Goal: Task Accomplishment & Management: Manage account settings

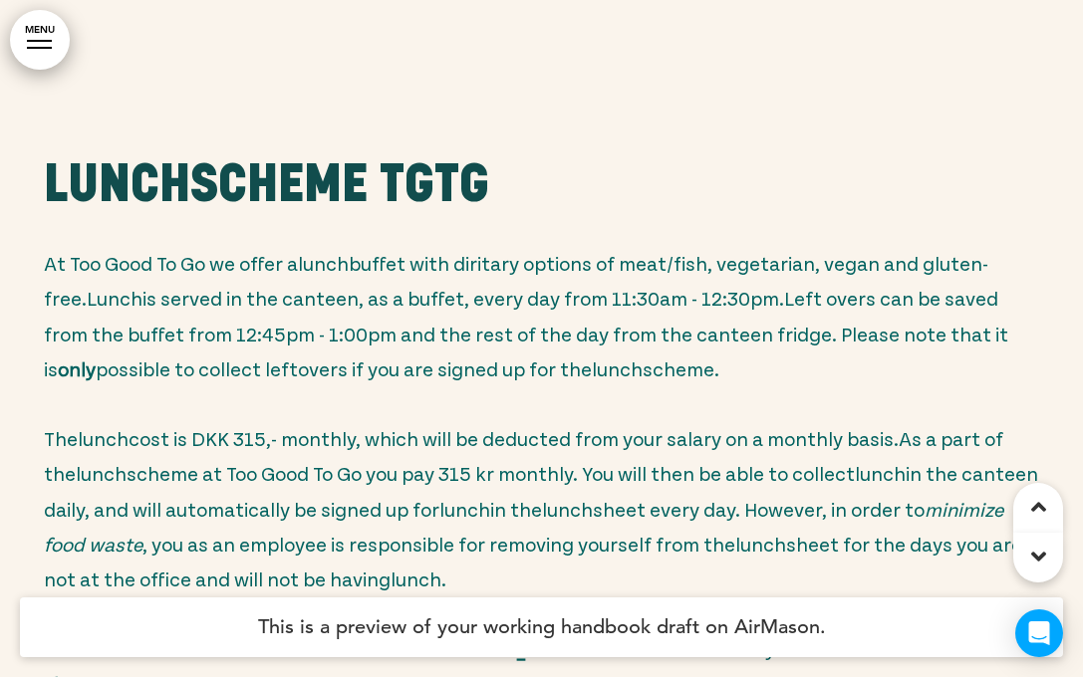
scroll to position [88871, 0]
drag, startPoint x: 881, startPoint y: 520, endPoint x: 118, endPoint y: 230, distance: 816.3
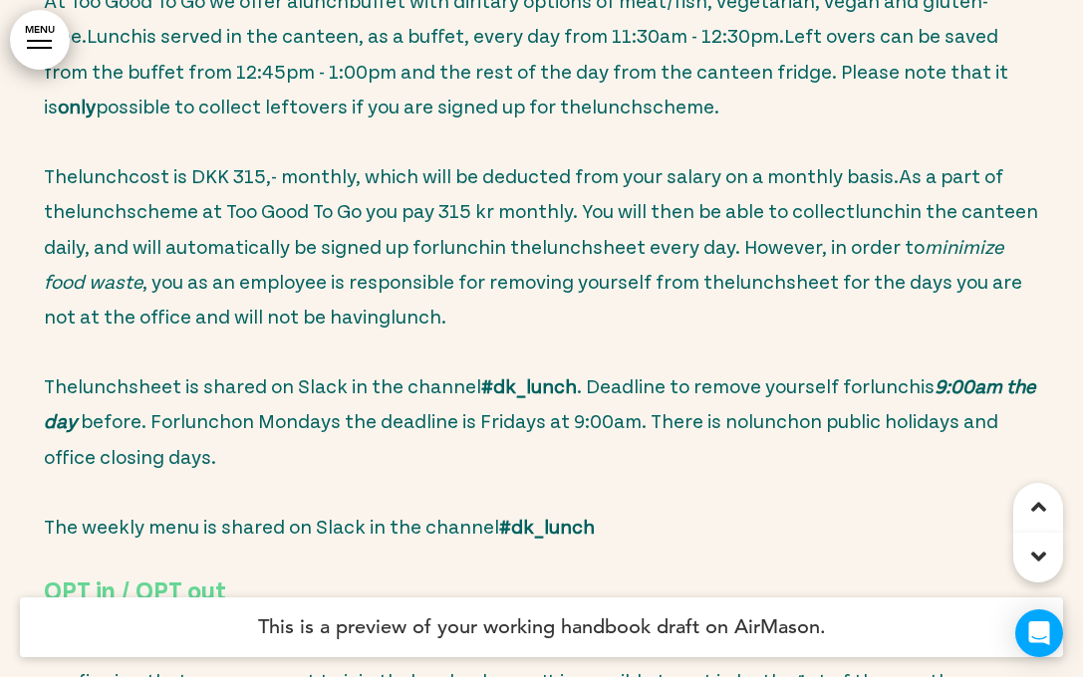
scroll to position [89138, 0]
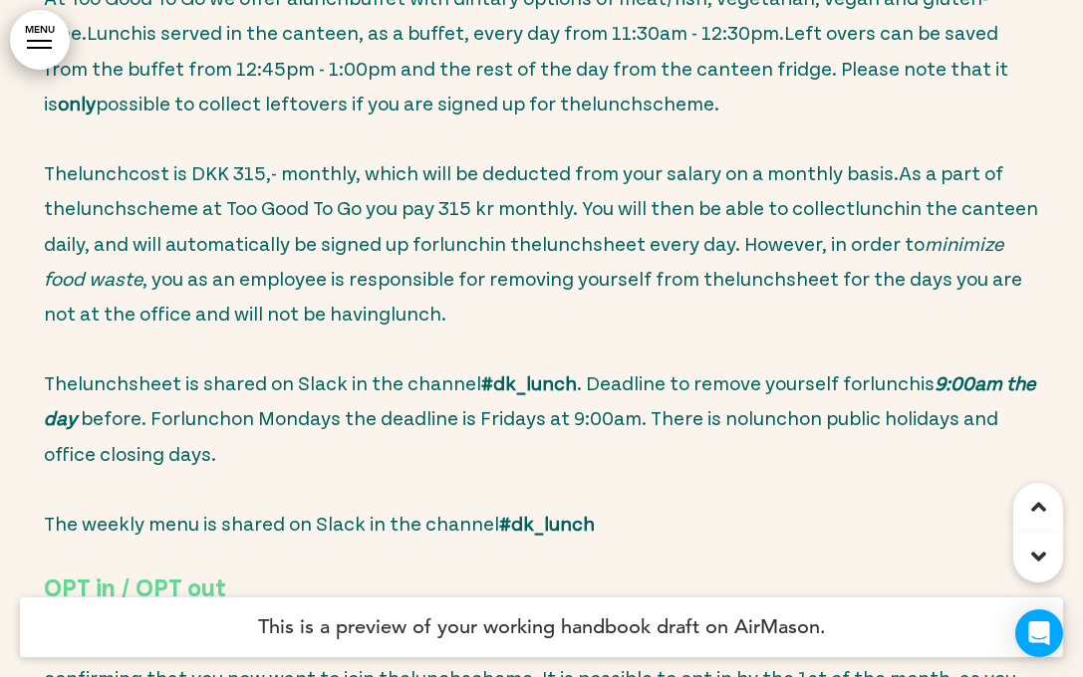
drag, startPoint x: 881, startPoint y: 253, endPoint x: 430, endPoint y: 183, distance: 455.7
click at [430, 183] on div "Lunch Scheme tgtg At Too Good To Go we offer a lunch buffet with diritary optio…" at bounding box center [542, 499] width 996 height 1210
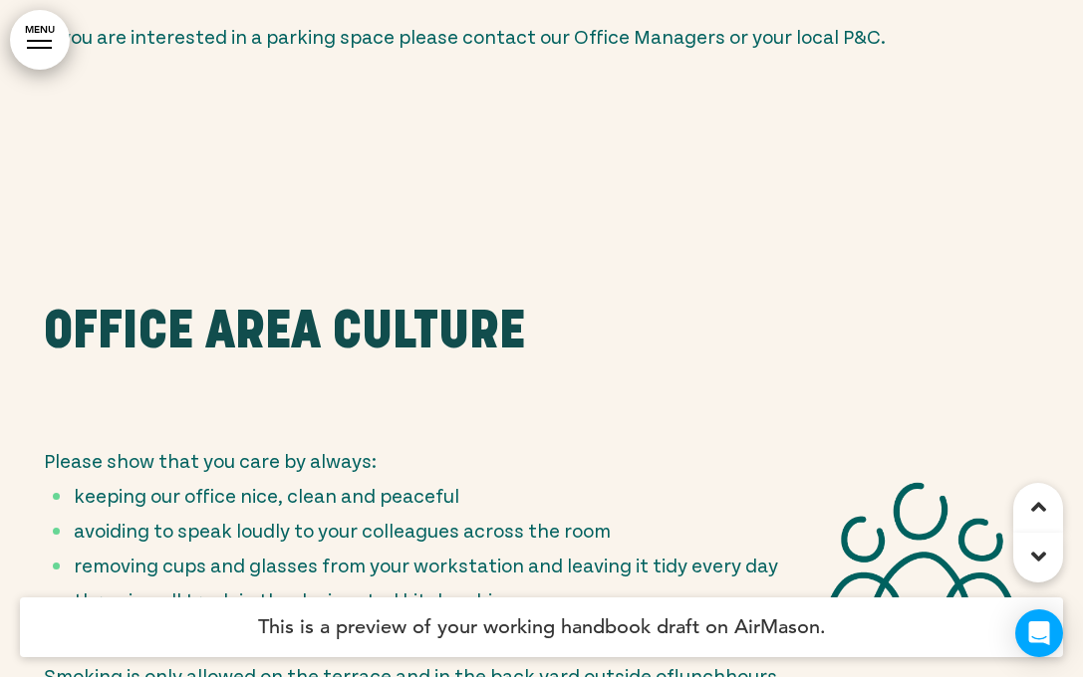
scroll to position [87905, 0]
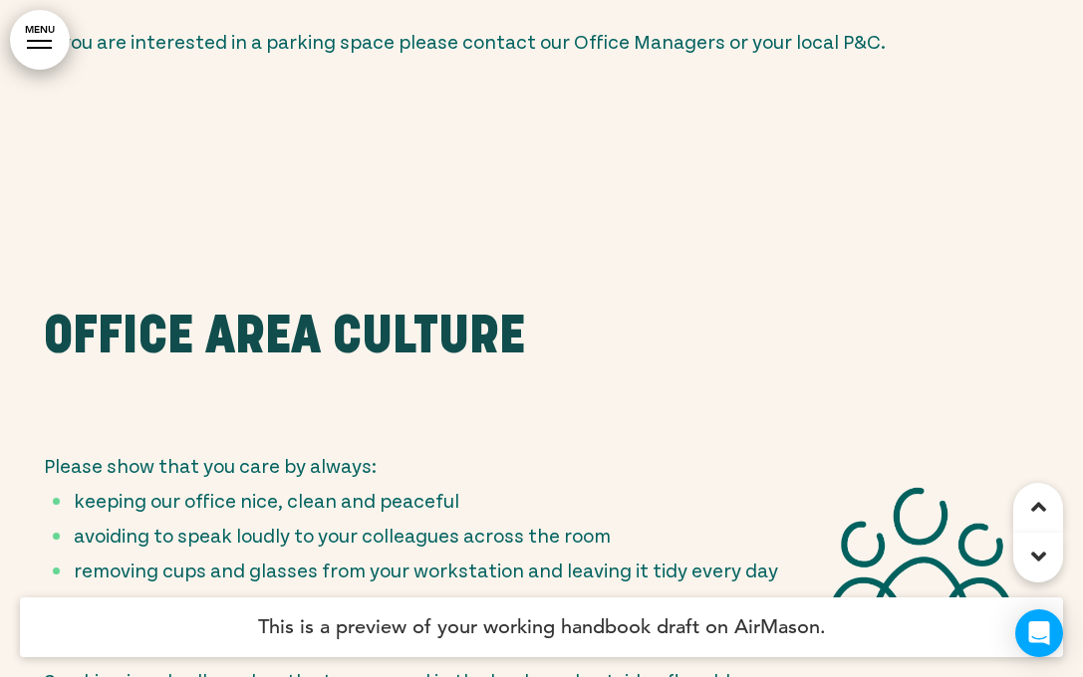
drag, startPoint x: 679, startPoint y: 454, endPoint x: 45, endPoint y: 376, distance: 639.5
copy div "Lunch Scheme tgtg At Too Good To Go we offer a lunch buffet with diritary optio…"
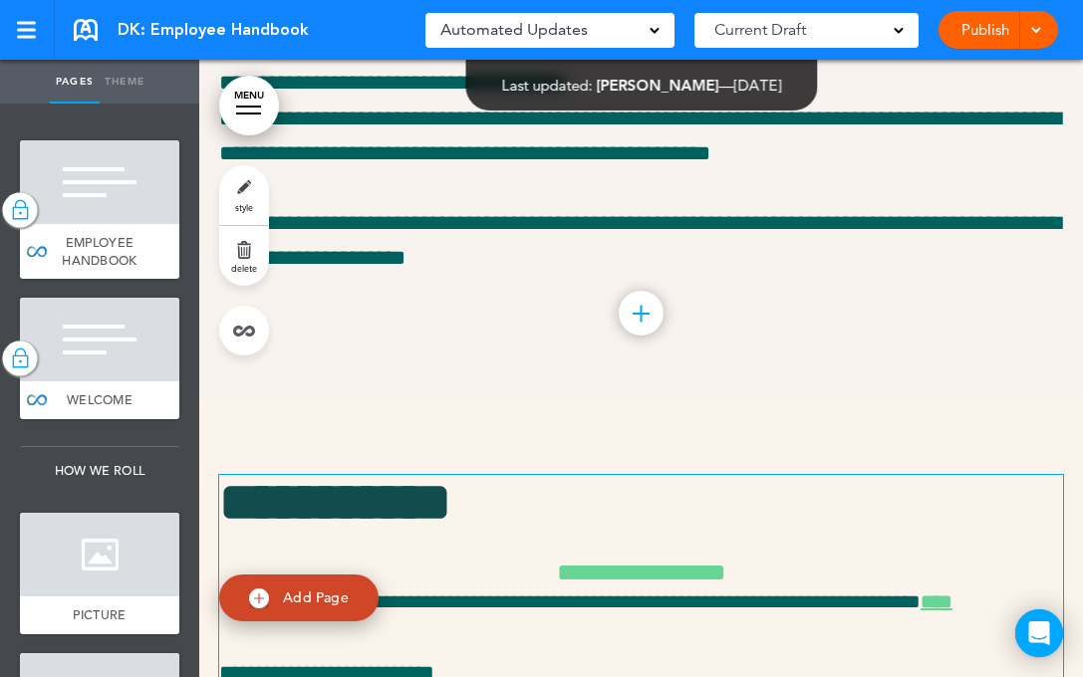
scroll to position [89557, 0]
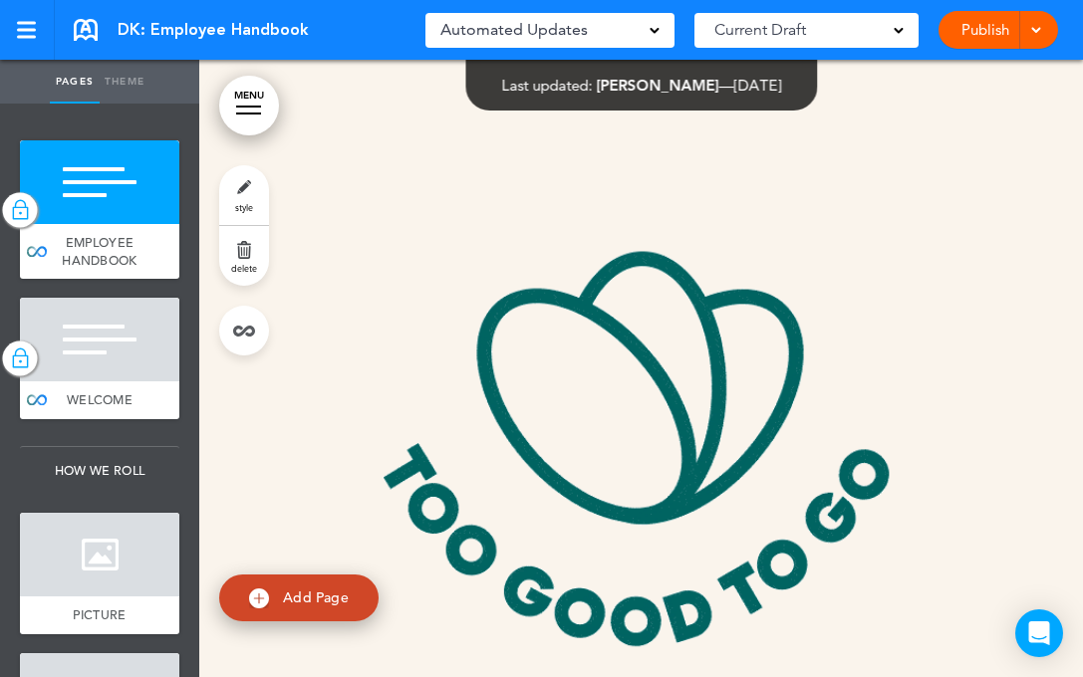
click at [789, 33] on span "Current Draft" at bounding box center [760, 30] width 92 height 28
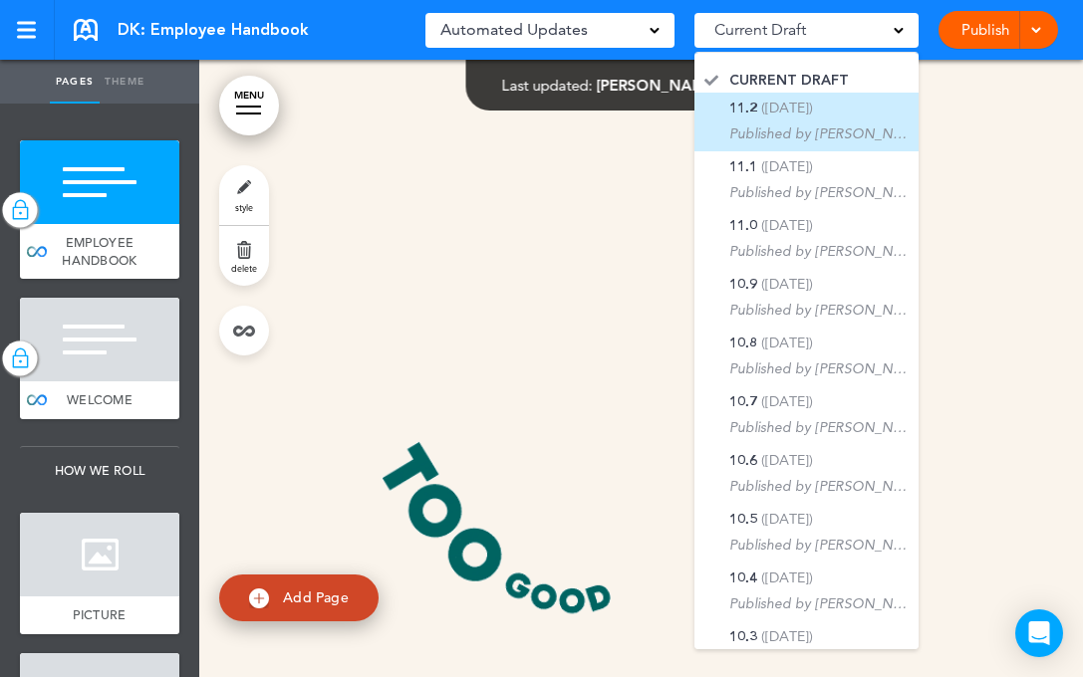
click at [826, 135] on p "Published by [PERSON_NAME]" at bounding box center [818, 134] width 179 height 20
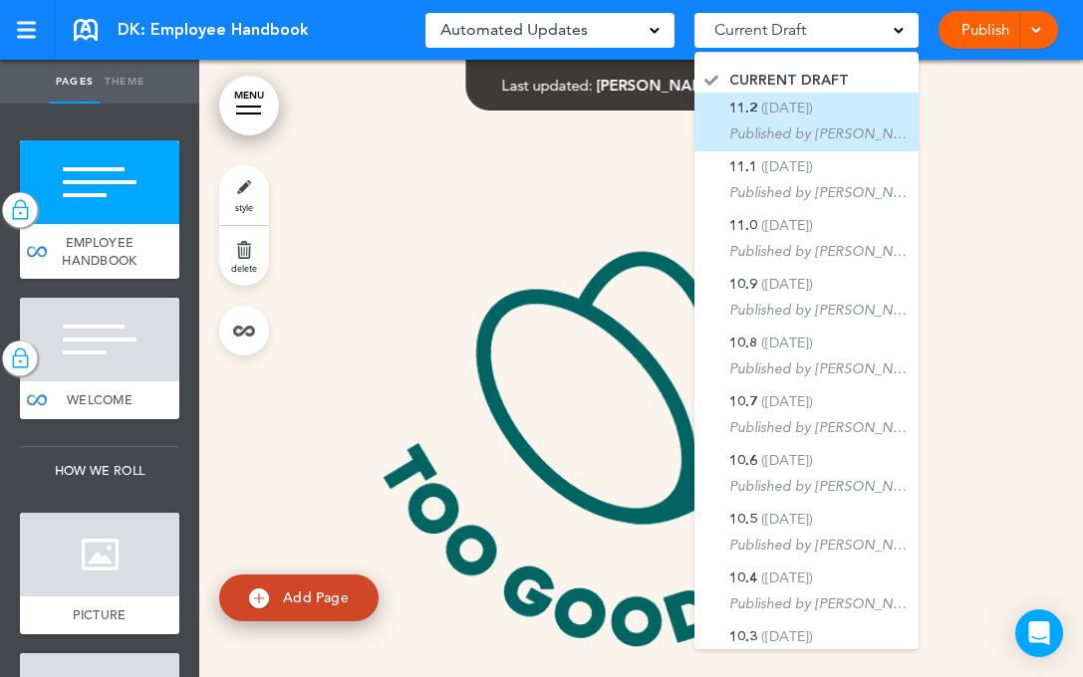
click at [856, 112] on div "11.2 (9/2/2025) Published by Frida Warlo" at bounding box center [818, 122] width 179 height 43
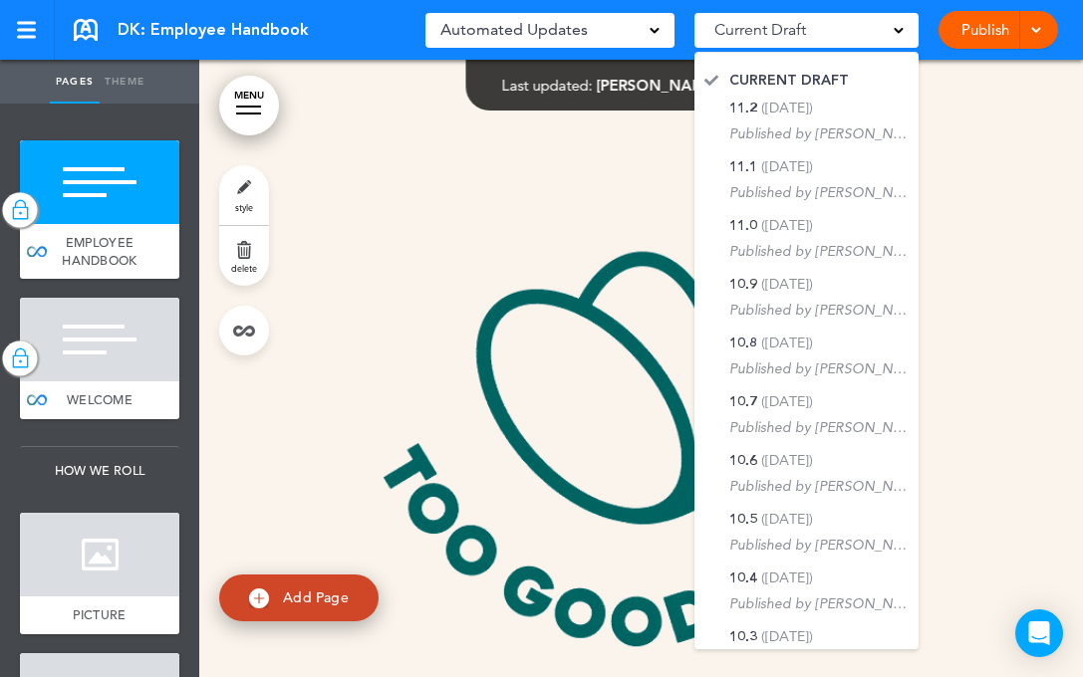
click at [525, 270] on p at bounding box center [641, 449] width 844 height 631
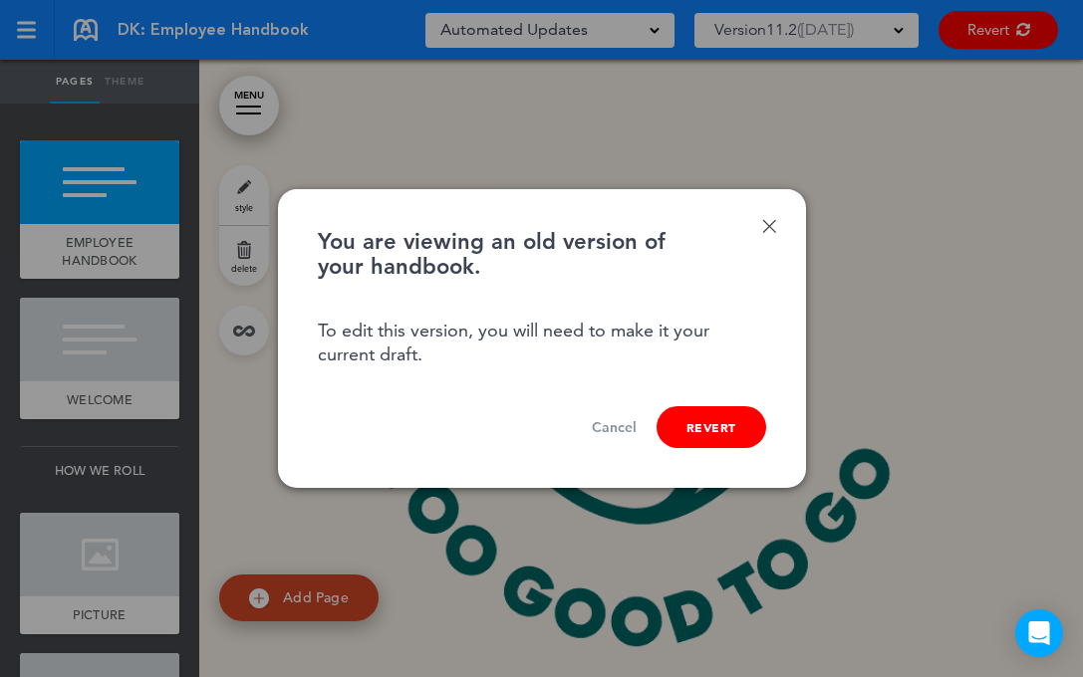
click at [767, 227] on link "Done" at bounding box center [769, 226] width 14 height 14
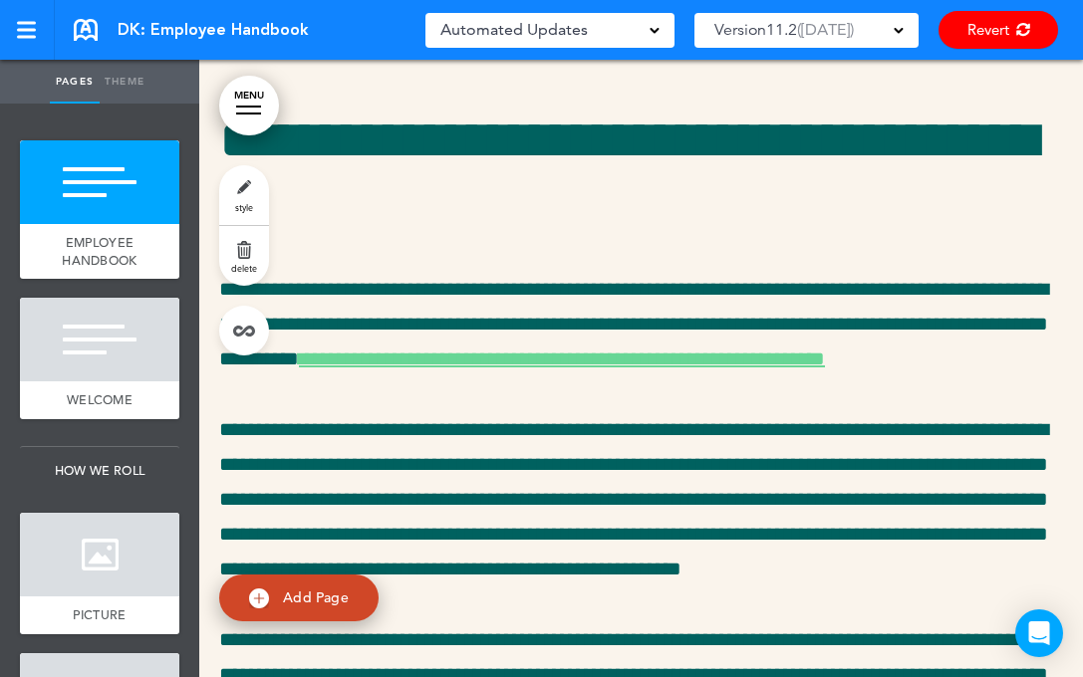
scroll to position [4991, 0]
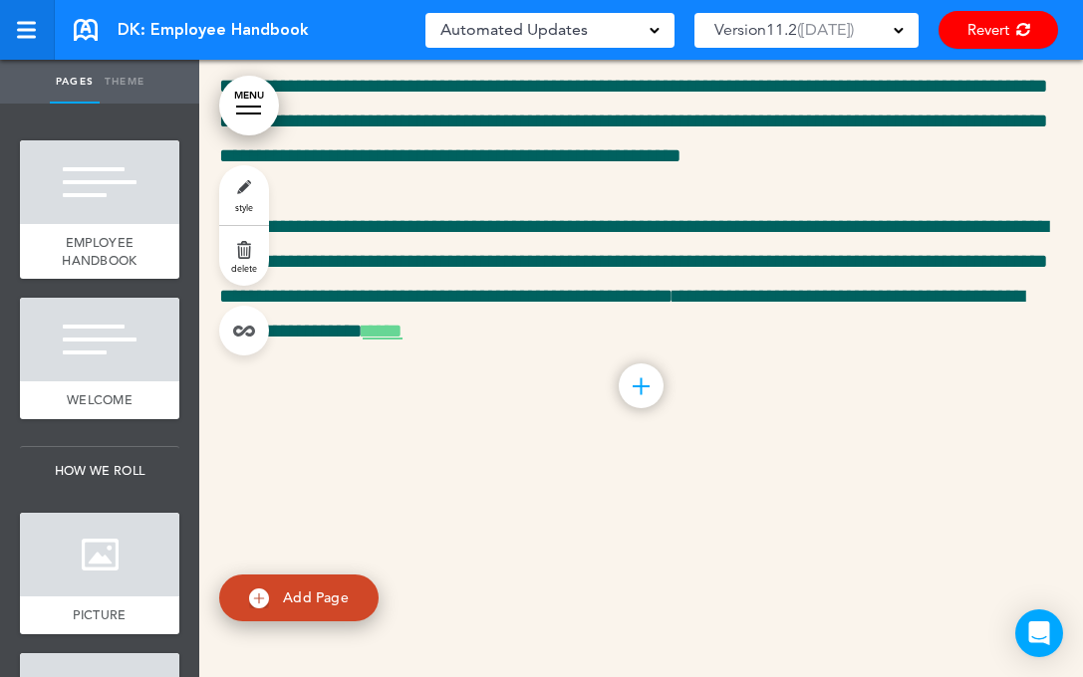
click at [3, 2] on link at bounding box center [27, 30] width 55 height 60
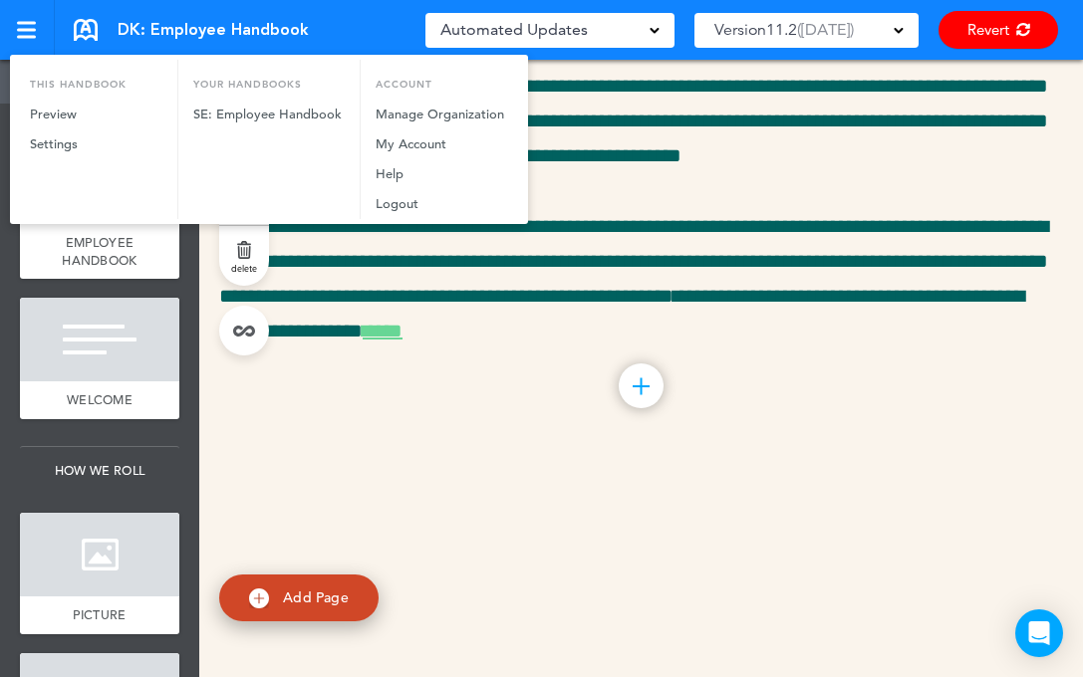
click at [24, 18] on div at bounding box center [541, 338] width 1083 height 677
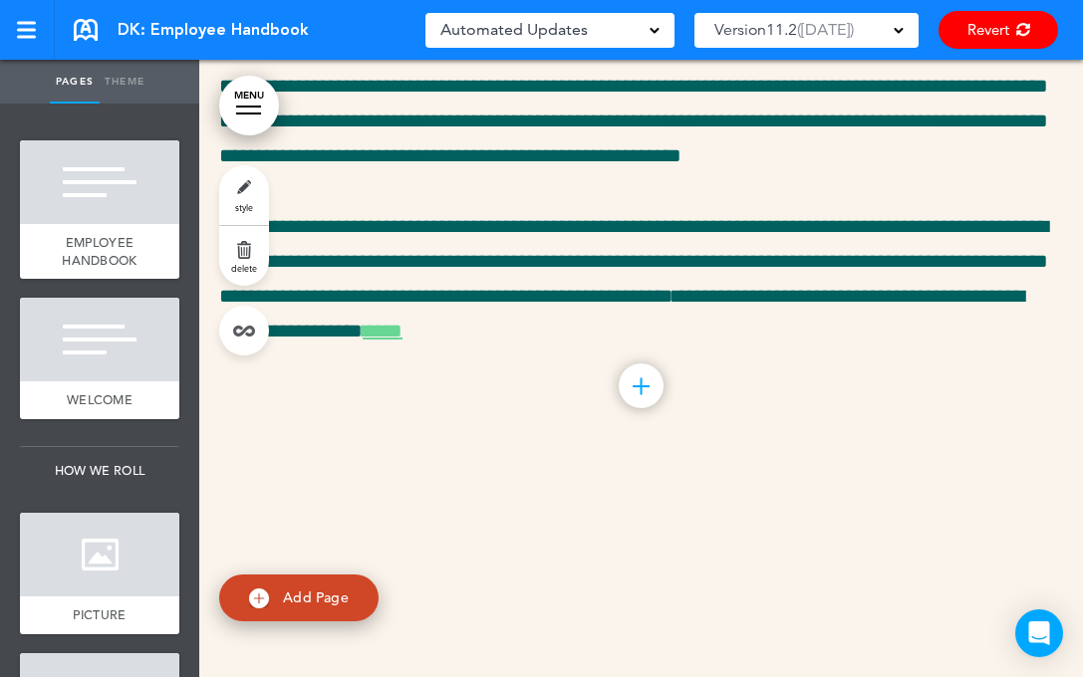
click at [24, 18] on link at bounding box center [27, 30] width 55 height 60
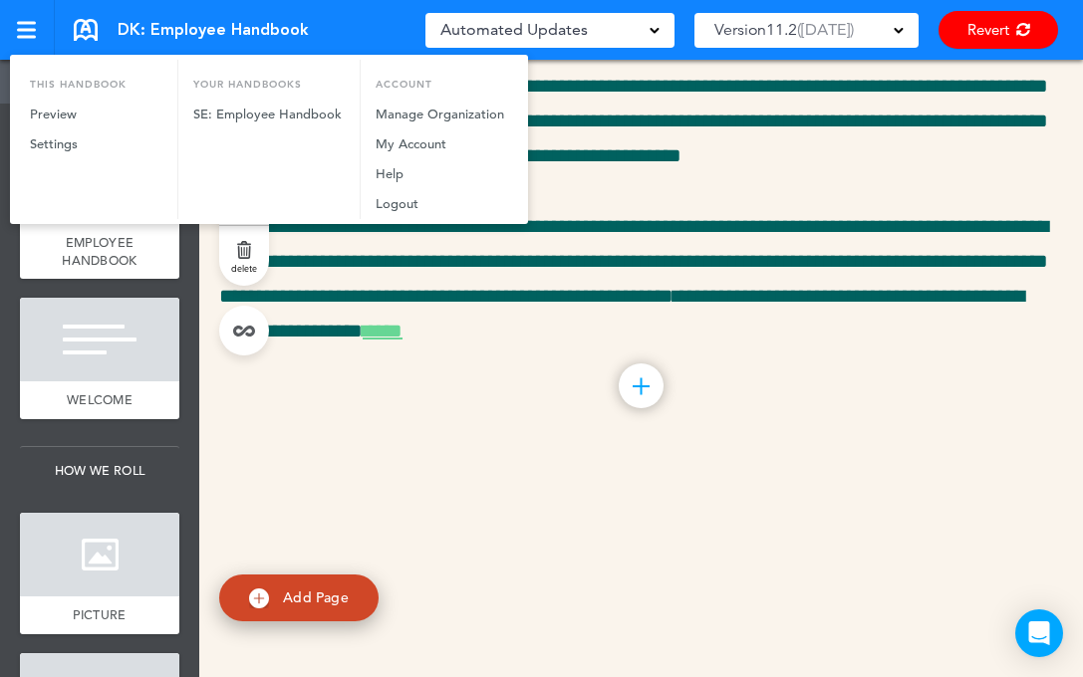
click at [24, 18] on div at bounding box center [541, 338] width 1083 height 677
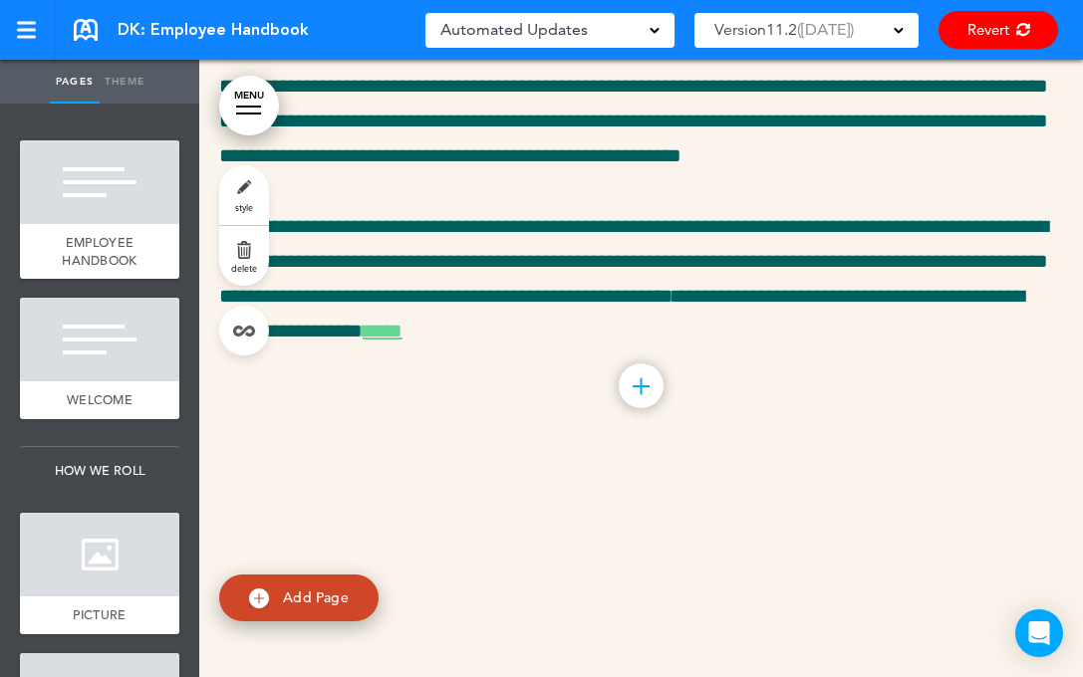
scroll to position [11777, 0]
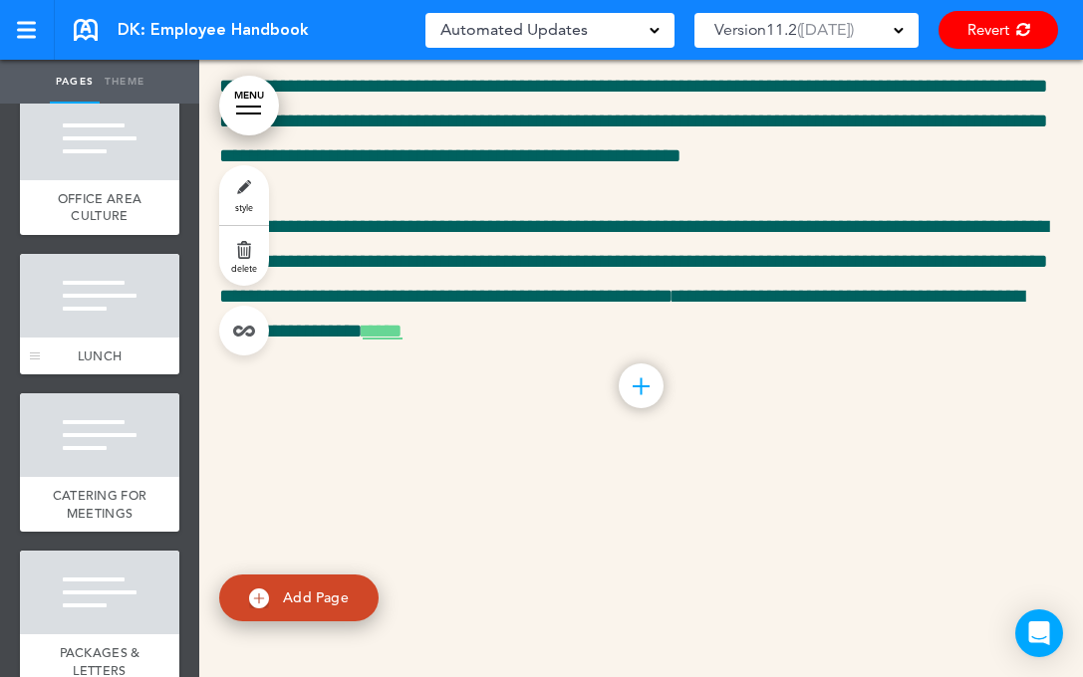
click at [167, 329] on div at bounding box center [99, 296] width 159 height 84
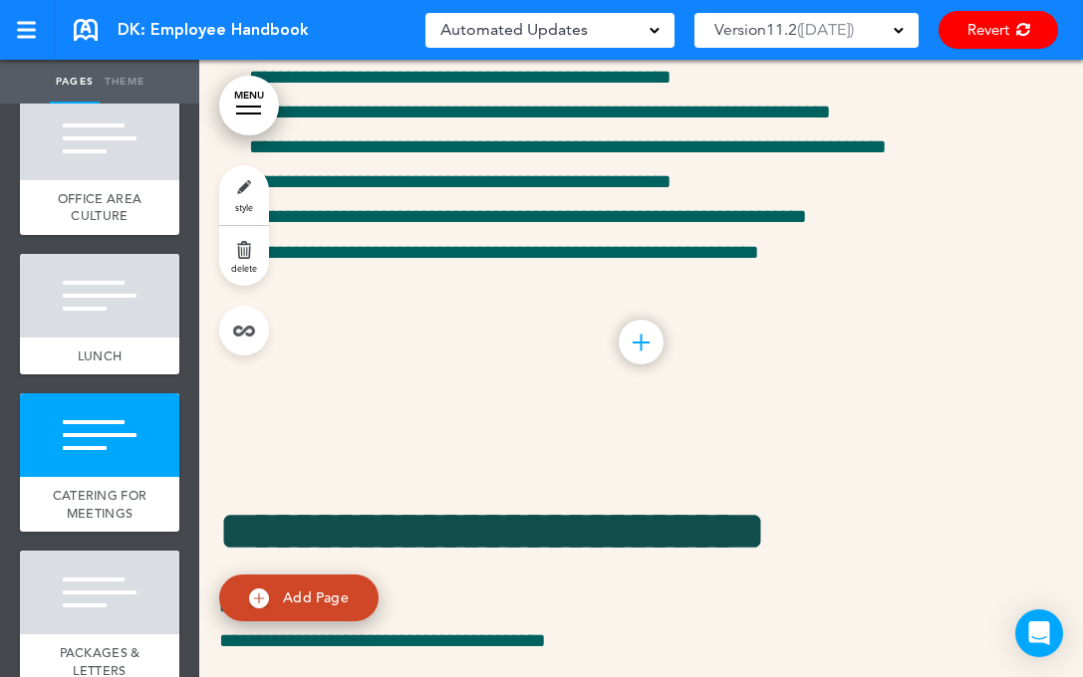
scroll to position [95102, 0]
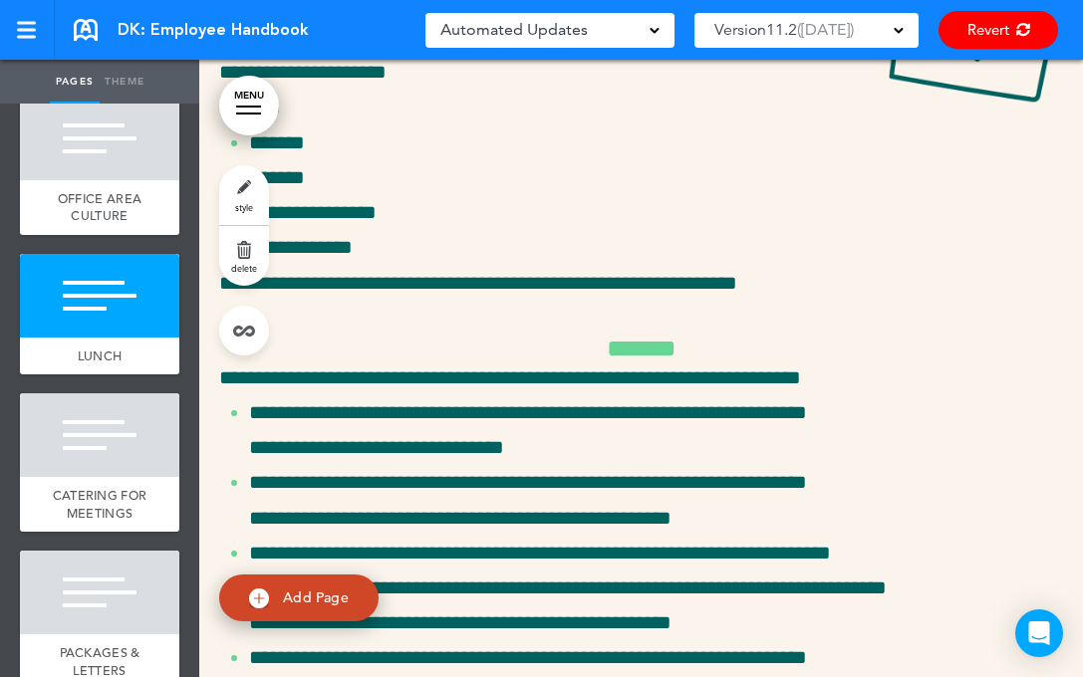
scroll to position [94520, 0]
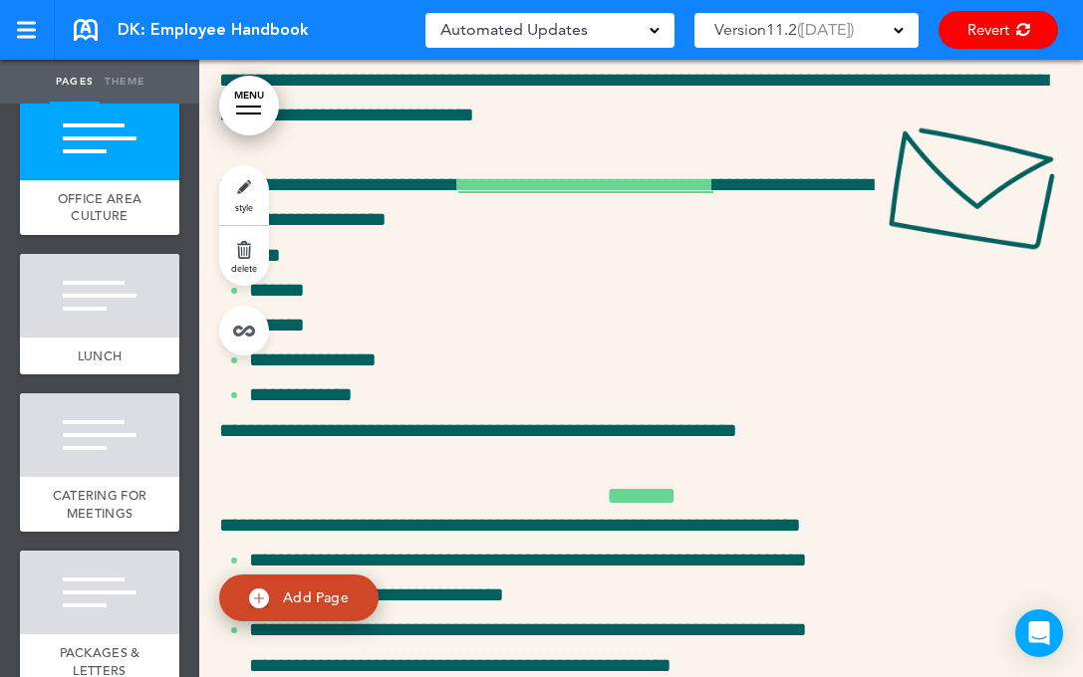
click at [775, 41] on span "Version 11.2" at bounding box center [755, 30] width 83 height 28
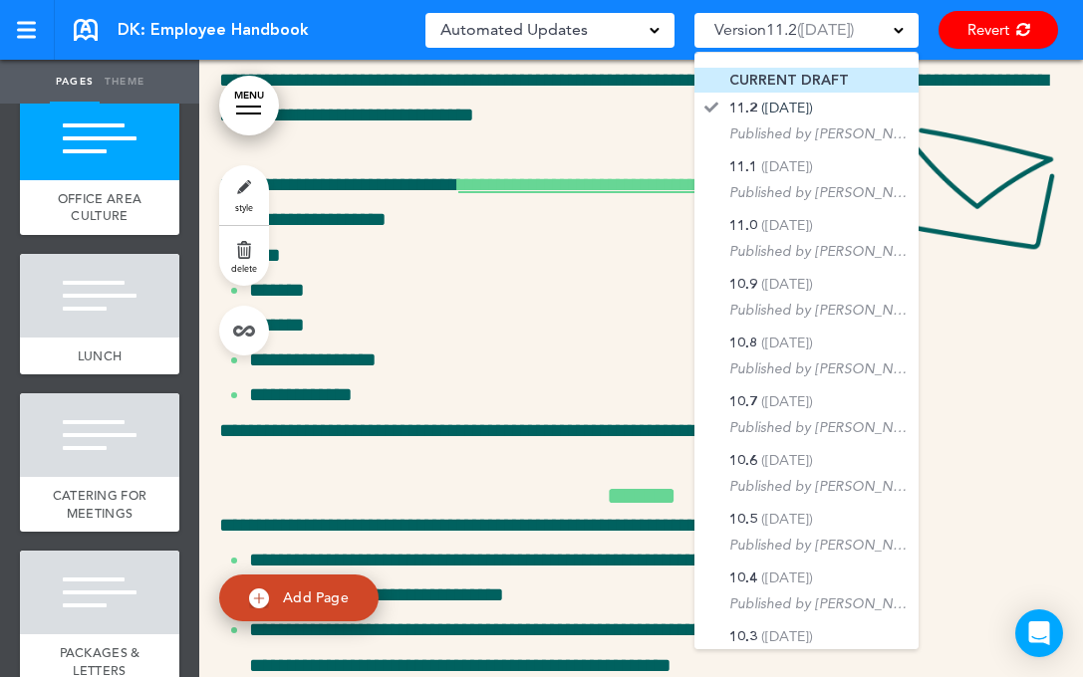
click at [779, 69] on li "CURRENT DRAFT" at bounding box center [806, 80] width 224 height 25
click at [815, 83] on span "CURRENT DRAFT" at bounding box center [789, 80] width 120 height 19
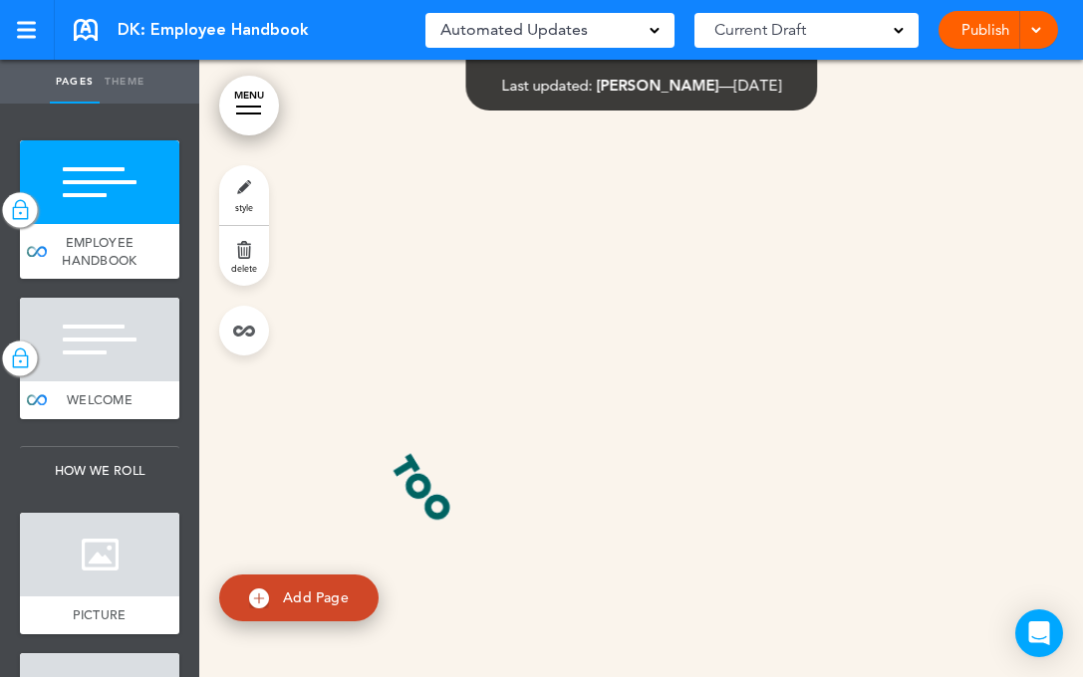
scroll to position [11777, 0]
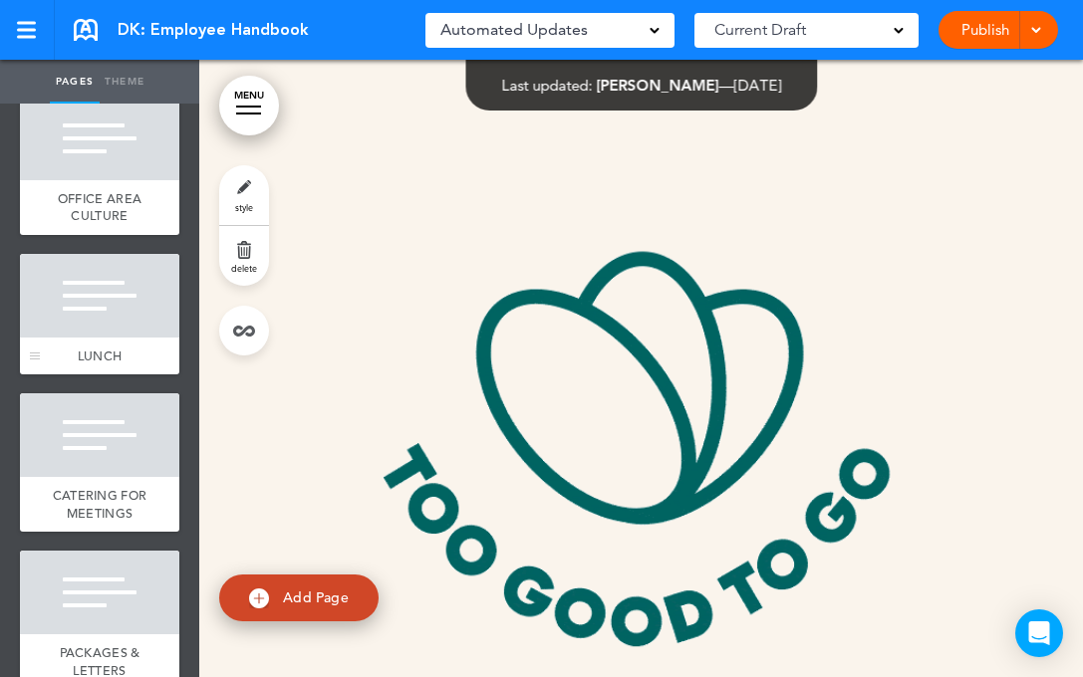
click at [50, 338] on div at bounding box center [99, 296] width 159 height 84
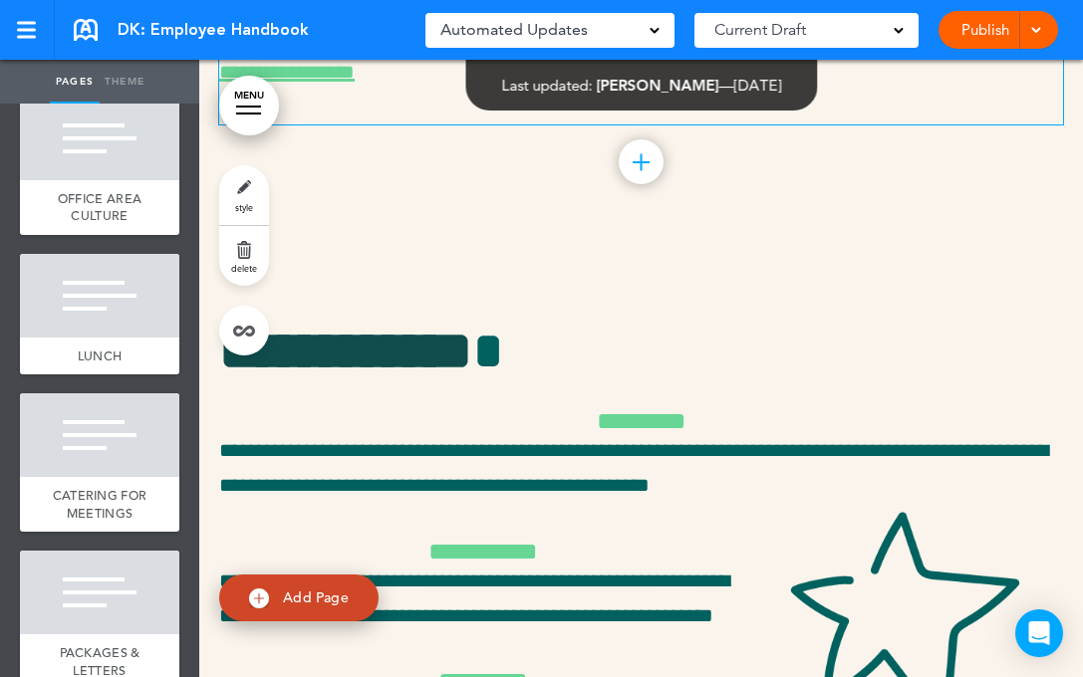
scroll to position [98882, 0]
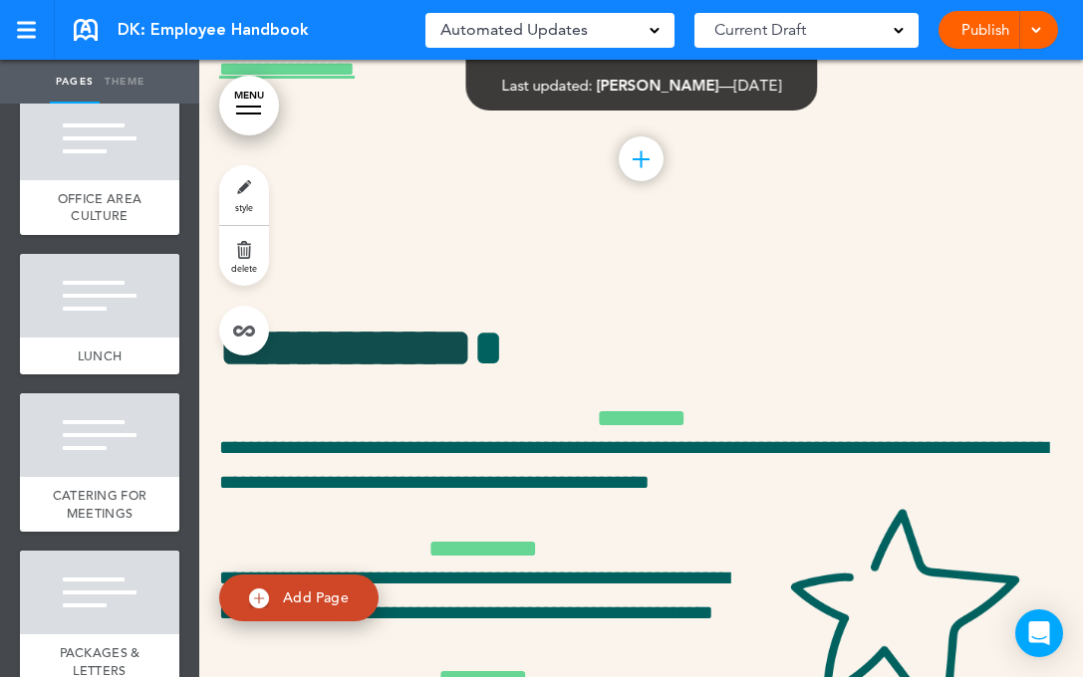
click at [1026, 36] on div at bounding box center [1033, 30] width 20 height 38
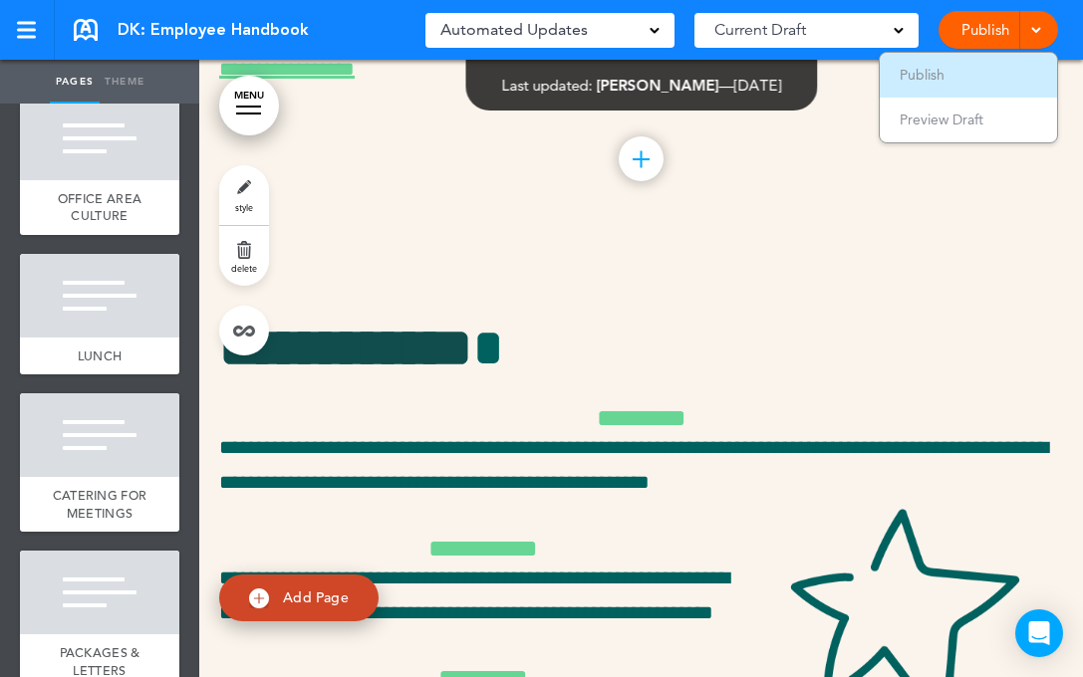
click at [1005, 75] on li "Publish" at bounding box center [968, 75] width 177 height 45
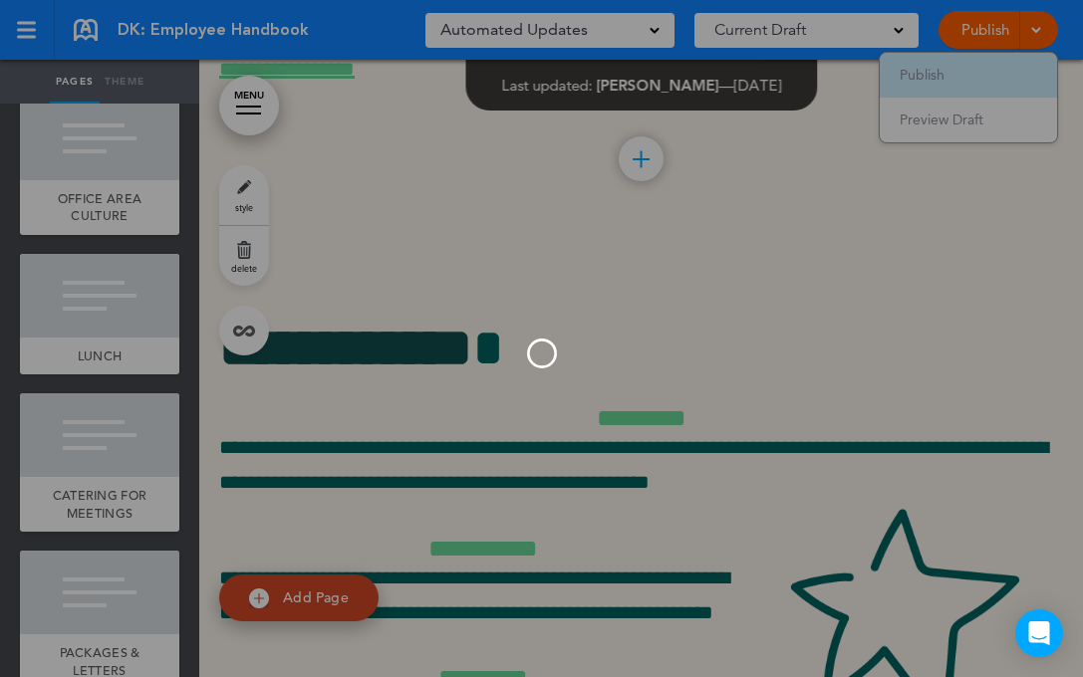
scroll to position [0, 0]
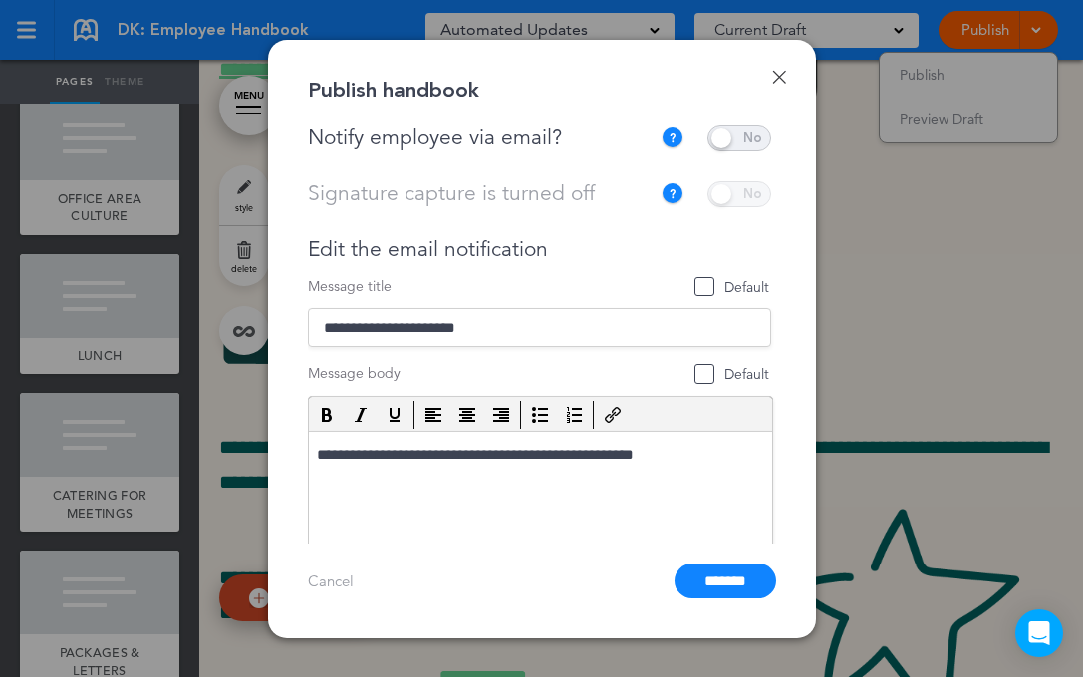
click at [749, 137] on span at bounding box center [739, 139] width 64 height 26
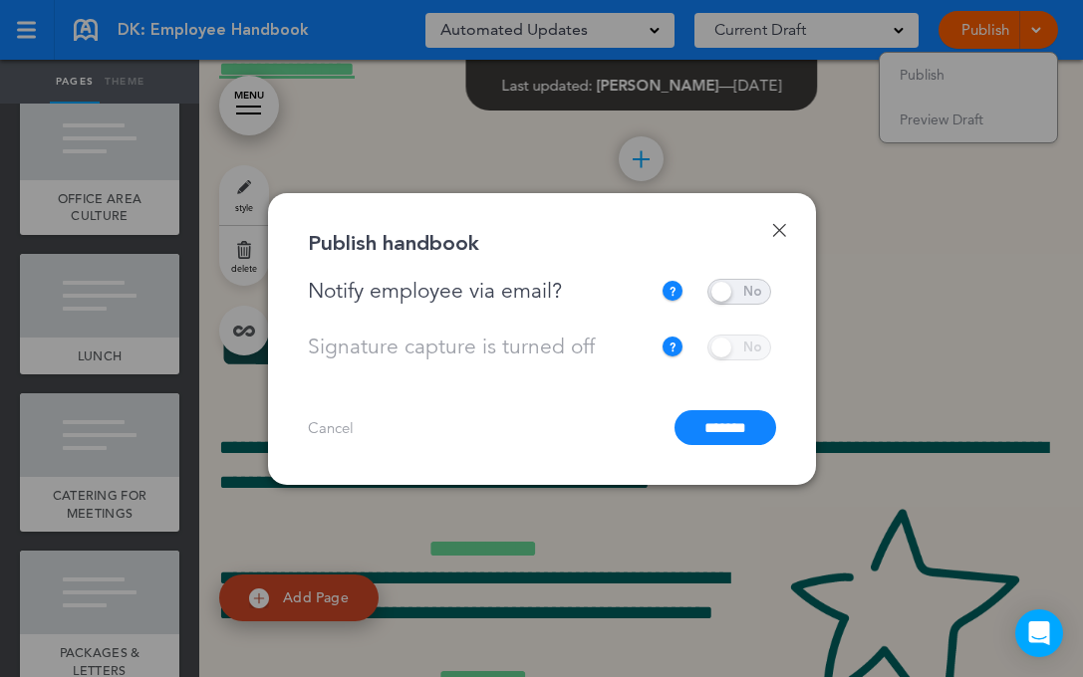
click at [721, 426] on input "*******" at bounding box center [725, 427] width 102 height 35
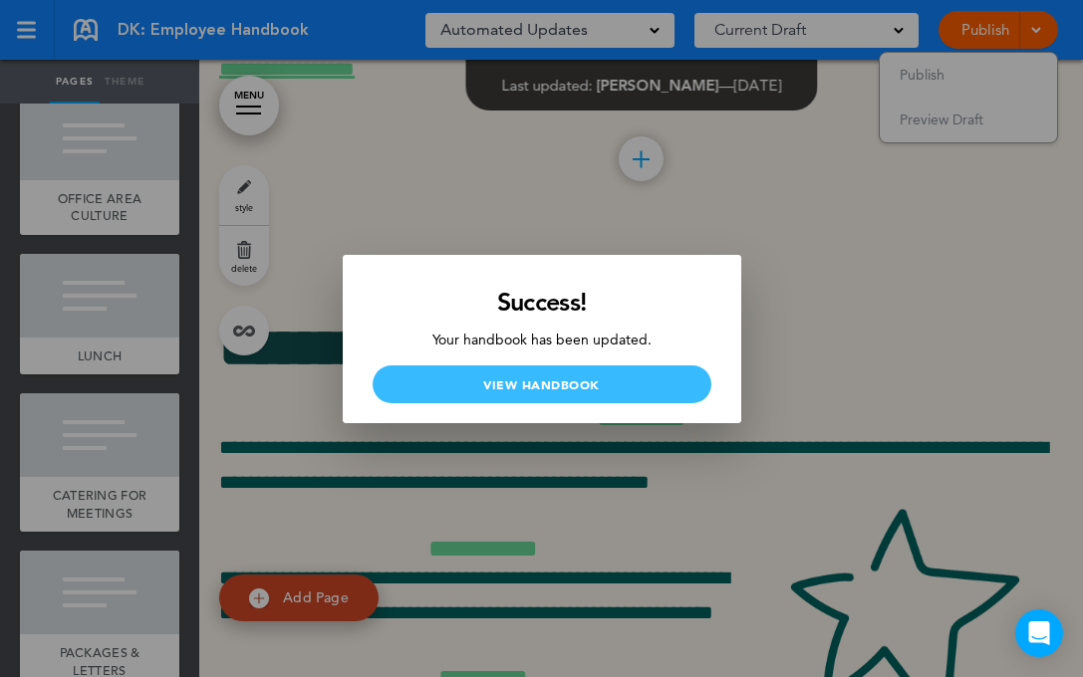
click at [672, 385] on link "View Handbook" at bounding box center [542, 385] width 339 height 38
